Goal: Ask a question

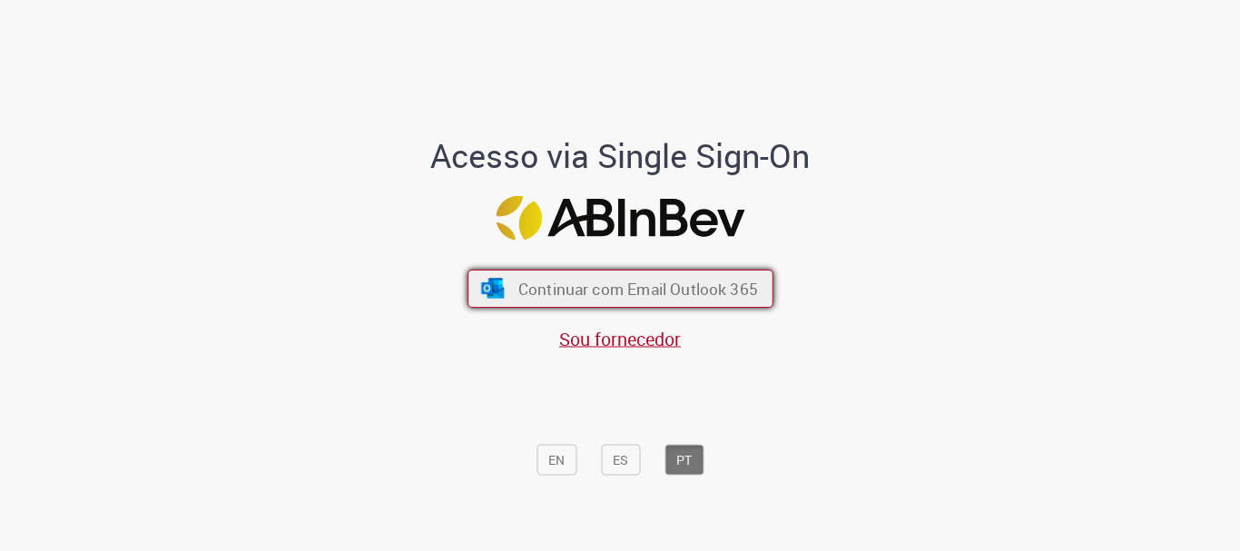
click at [604, 298] on span "Continuar com Email Outlook 365" at bounding box center [637, 289] width 240 height 21
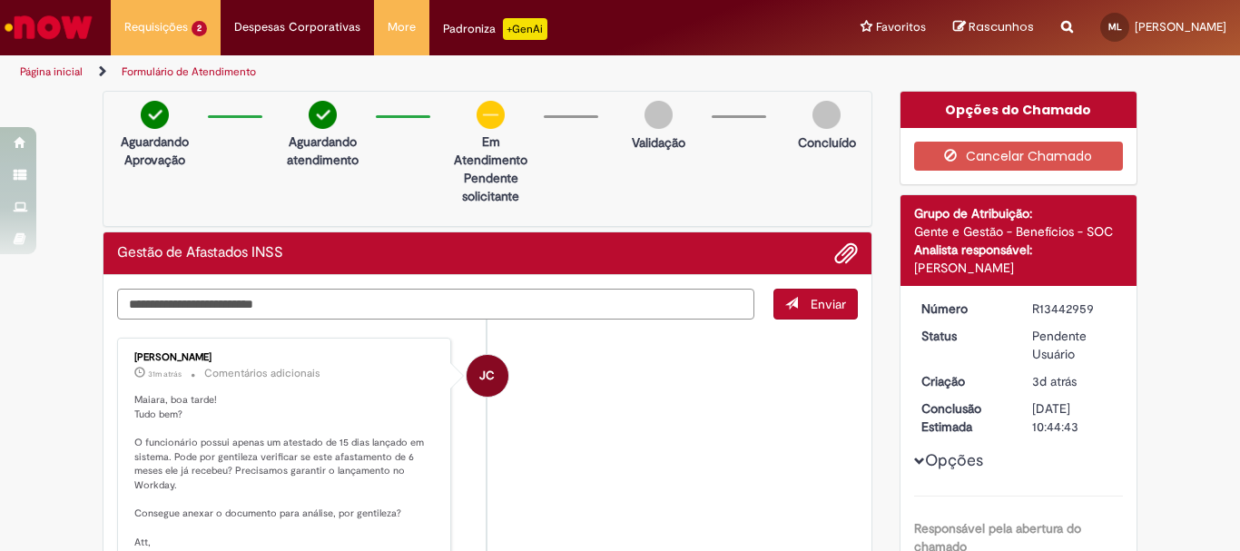
click at [653, 305] on textarea "Digite sua mensagem aqui..." at bounding box center [435, 304] width 637 height 31
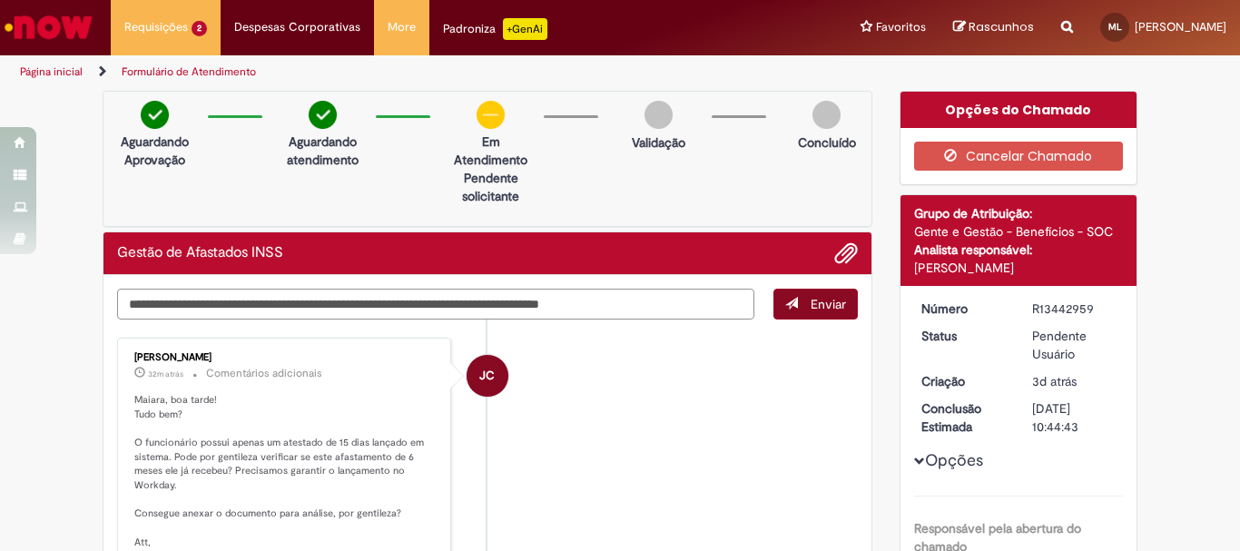
type textarea "**********"
click at [785, 309] on span "submit" at bounding box center [791, 303] width 13 height 13
